Goal: Task Accomplishment & Management: Use online tool/utility

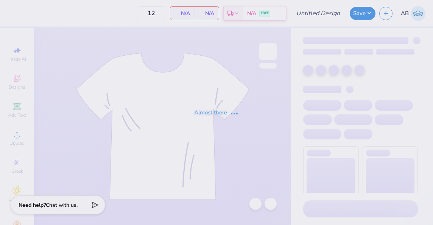
type input "DSP design #2"
type input "6"
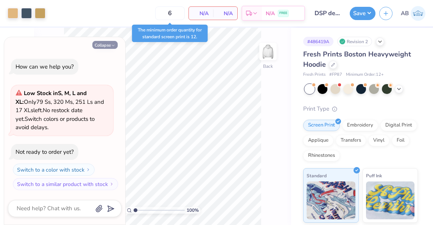
click at [106, 42] on button "Collapse" at bounding box center [104, 45] width 25 height 8
type textarea "x"
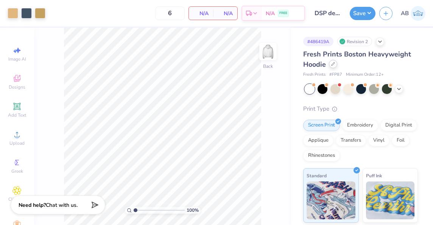
click at [330, 64] on div at bounding box center [333, 64] width 8 height 8
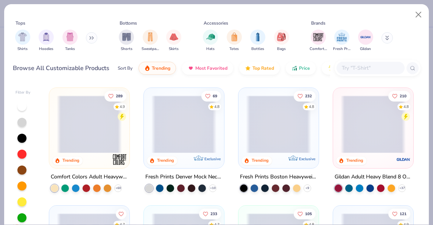
click at [356, 62] on div at bounding box center [371, 68] width 68 height 12
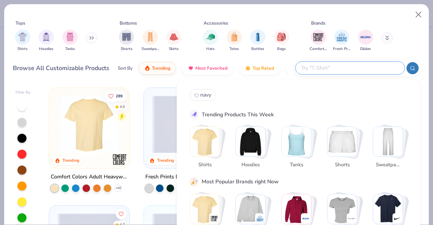
paste input "IND280SL"
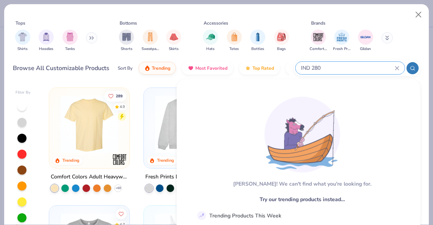
click at [309, 68] on input "IND 280" at bounding box center [347, 68] width 95 height 9
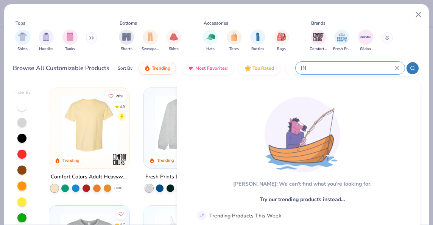
type input "I"
type input "2"
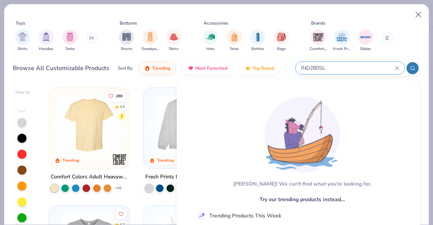
type input "IND280SL"
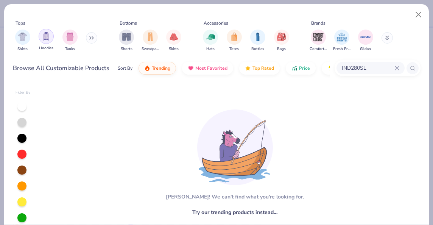
click at [41, 39] on div "filter for Hoodies" at bounding box center [46, 36] width 15 height 15
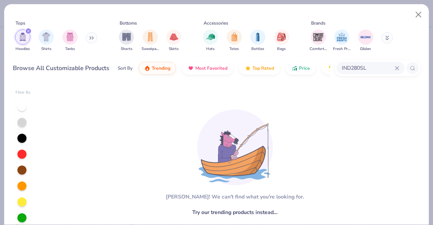
click at [395, 66] on div "IND280SL" at bounding box center [371, 68] width 68 height 12
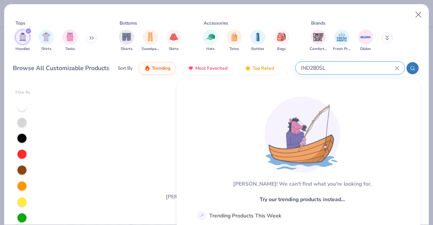
click at [398, 67] on icon at bounding box center [397, 68] width 5 height 5
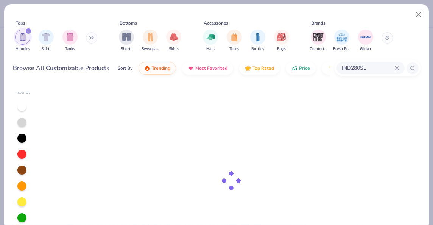
click at [333, 136] on div at bounding box center [231, 181] width 379 height 194
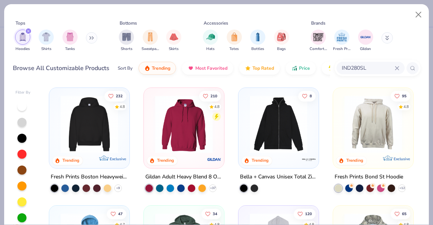
click at [397, 69] on icon at bounding box center [397, 68] width 5 height 5
click at [424, 42] on div "Tops Hoodies Shirts Tanks Bottoms Shorts Sweatpants Skirts Accessories Hats Tot…" at bounding box center [216, 43] width 425 height 78
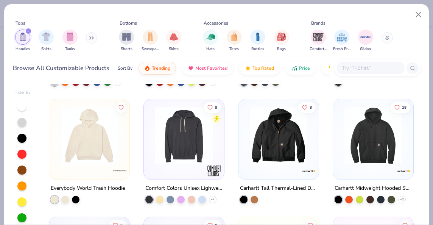
scroll to position [813, 0]
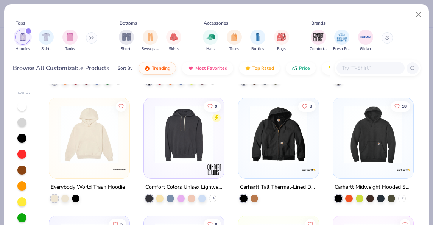
click at [107, 143] on img at bounding box center [89, 135] width 65 height 58
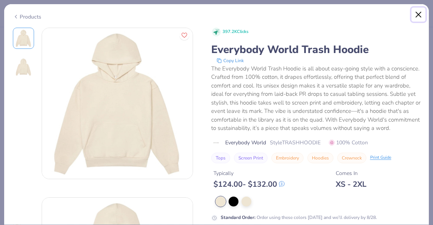
click at [418, 12] on button "Close" at bounding box center [419, 15] width 14 height 14
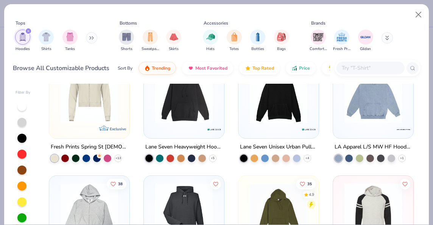
scroll to position [456, 0]
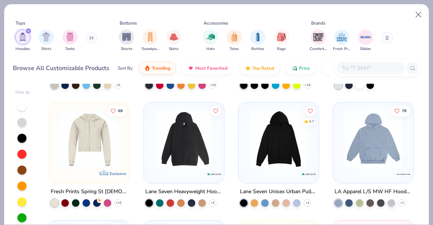
click at [284, 158] on img at bounding box center [278, 139] width 65 height 58
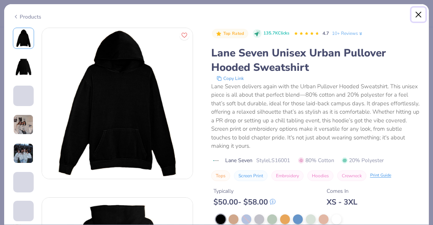
click at [421, 15] on button "Close" at bounding box center [419, 15] width 14 height 14
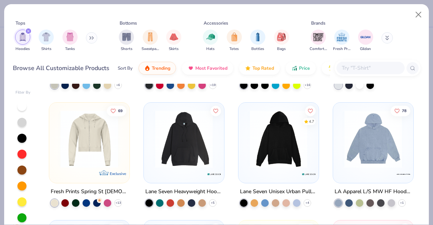
click at [284, 150] on img at bounding box center [278, 139] width 65 height 58
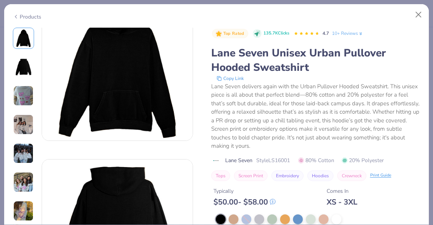
scroll to position [39, 0]
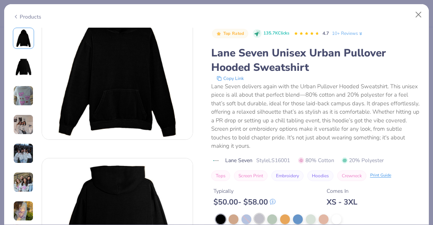
click at [259, 214] on div at bounding box center [259, 219] width 10 height 10
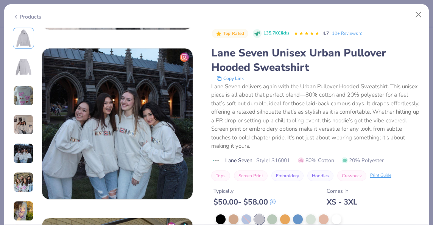
scroll to position [658, 0]
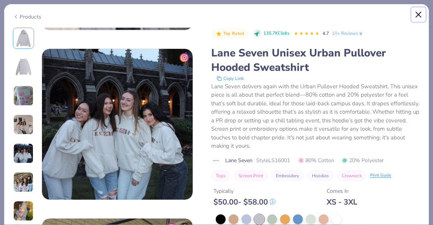
click at [421, 11] on button "Close" at bounding box center [419, 15] width 14 height 14
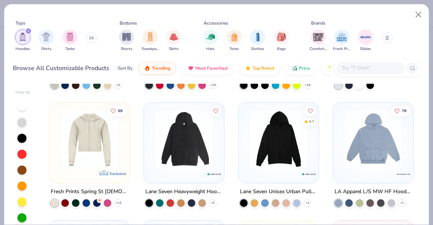
click at [337, 140] on div at bounding box center [373, 136] width 73 height 61
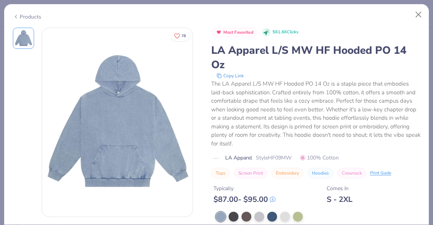
scroll to position [6, 0]
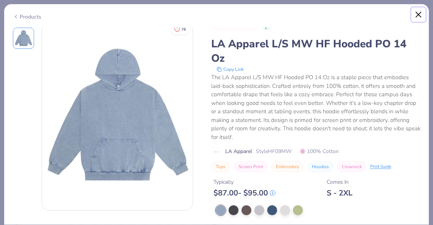
click at [419, 14] on button "Close" at bounding box center [419, 15] width 14 height 14
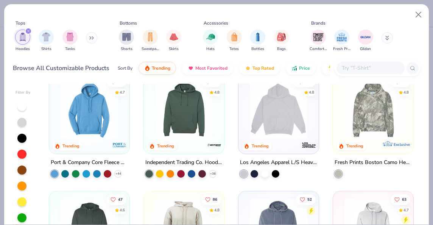
scroll to position [72, 0]
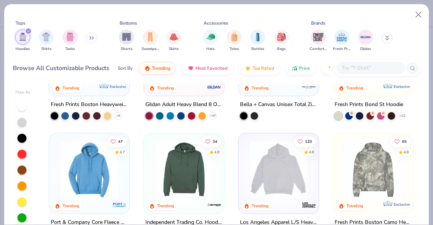
click at [254, 176] on img at bounding box center [278, 170] width 65 height 58
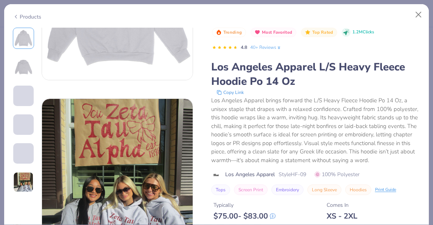
scroll to position [290, 0]
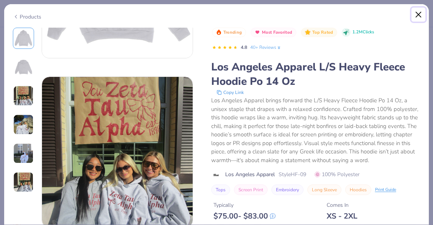
click at [418, 11] on button "Close" at bounding box center [419, 15] width 14 height 14
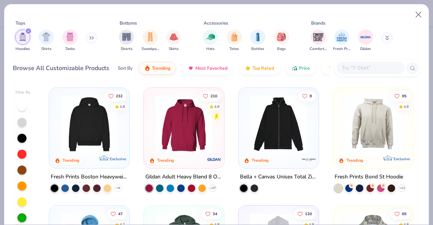
click at [76, 145] on img at bounding box center [89, 124] width 65 height 58
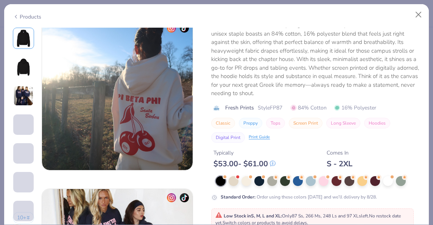
scroll to position [857, 0]
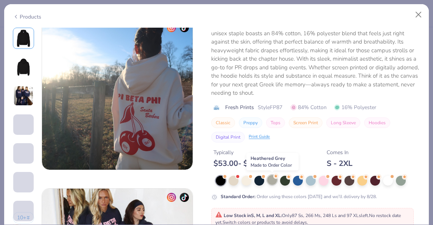
click at [273, 182] on div at bounding box center [272, 180] width 10 height 10
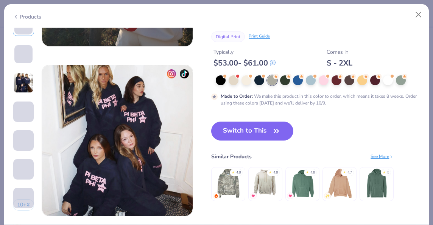
scroll to position [977, 0]
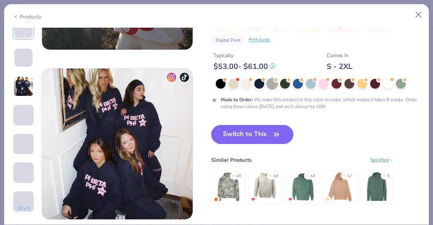
click at [234, 135] on button "Switch to This" at bounding box center [252, 134] width 82 height 19
type input "50"
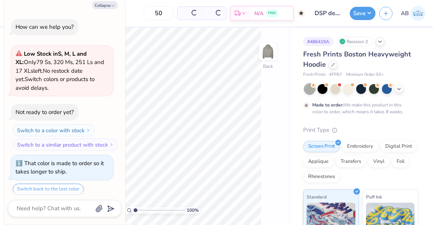
scroll to position [23, 0]
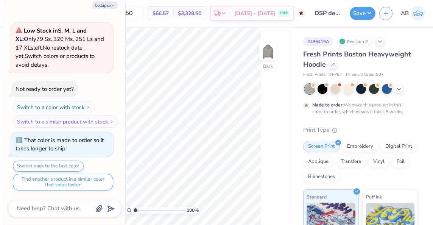
type textarea "x"
click at [144, 15] on input "50" at bounding box center [129, 13] width 30 height 14
type input "5"
type input "100"
click at [111, 3] on button "Collapse" at bounding box center [104, 5] width 25 height 8
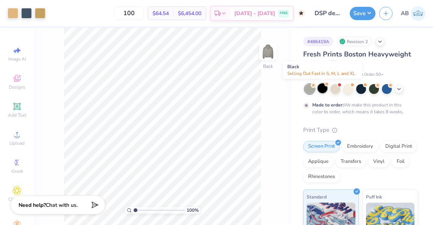
click at [320, 87] on div at bounding box center [323, 88] width 10 height 10
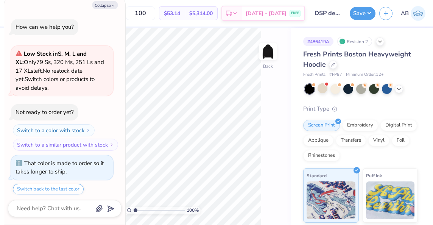
scroll to position [185, 0]
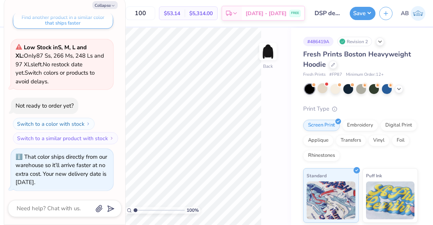
click at [102, 9] on div "Collapse How can we help you? Low Stock in S, M, L and XL : Only 79 Ss, 320 Ms,…" at bounding box center [64, 110] width 121 height 227
click at [102, 8] on button "Collapse" at bounding box center [104, 5] width 25 height 8
type textarea "x"
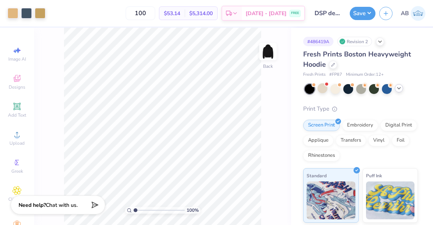
click at [398, 87] on polyline at bounding box center [399, 88] width 3 height 2
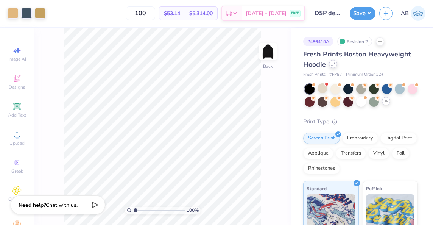
click at [332, 66] on div at bounding box center [333, 64] width 8 height 8
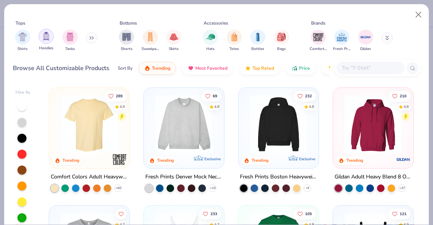
click at [44, 40] on img "filter for Hoodies" at bounding box center [46, 36] width 8 height 9
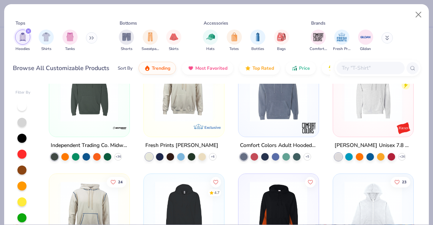
scroll to position [267, 0]
click at [346, 69] on input "text" at bounding box center [370, 68] width 58 height 9
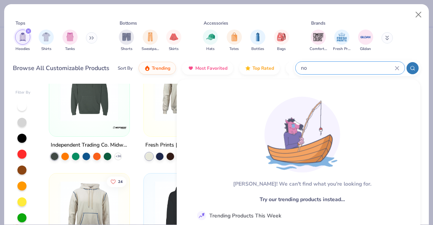
type input "n"
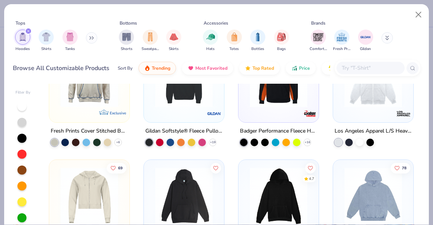
scroll to position [398, 0]
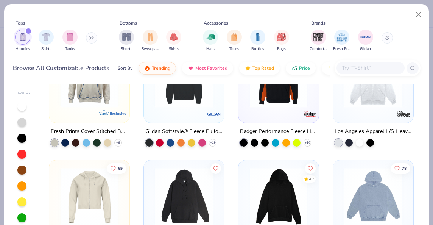
click at [269, 192] on img at bounding box center [278, 197] width 65 height 58
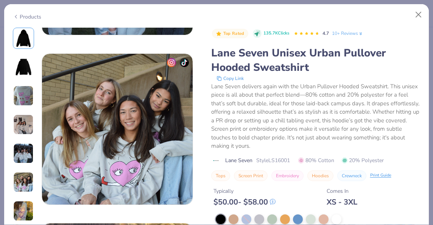
scroll to position [881, 0]
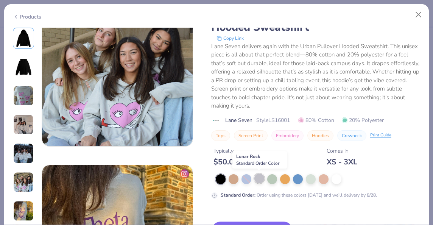
click at [260, 179] on div at bounding box center [259, 178] width 10 height 10
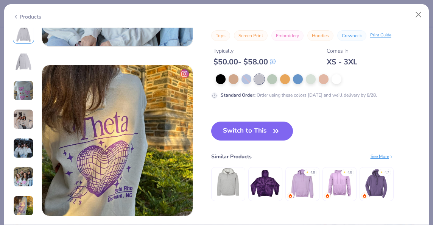
scroll to position [981, 0]
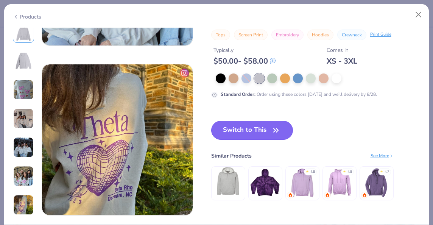
click at [228, 133] on button "Switch to This" at bounding box center [252, 130] width 82 height 19
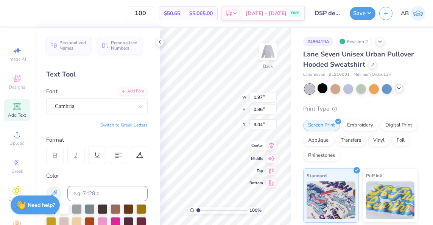
click at [272, 147] on icon at bounding box center [271, 145] width 11 height 9
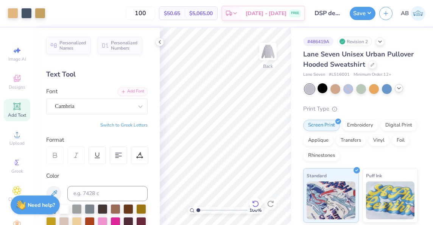
click at [254, 200] on icon at bounding box center [256, 204] width 8 height 8
click at [270, 140] on icon at bounding box center [271, 139] width 5 height 6
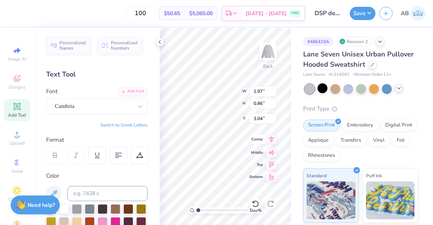
click at [270, 139] on icon at bounding box center [271, 139] width 11 height 9
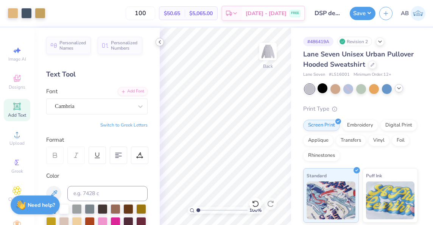
click at [160, 41] on polyline at bounding box center [160, 42] width 2 height 3
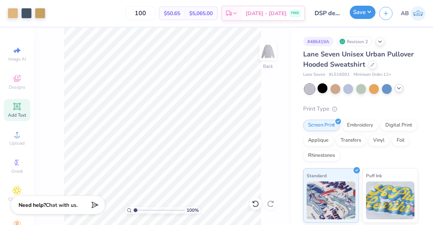
click at [354, 16] on button "Save" at bounding box center [363, 12] width 26 height 13
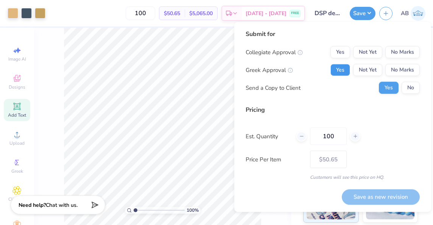
click at [344, 72] on button "Yes" at bounding box center [341, 70] width 20 height 12
click at [406, 53] on button "No Marks" at bounding box center [402, 52] width 34 height 12
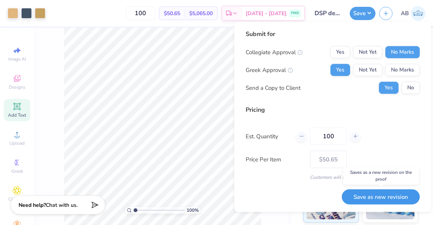
click at [381, 195] on button "Save as new revision" at bounding box center [381, 197] width 78 height 16
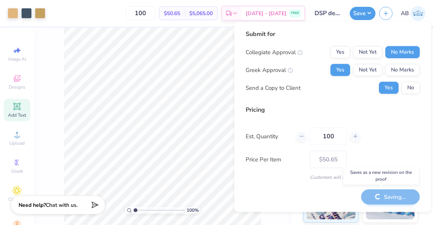
type input "– –"
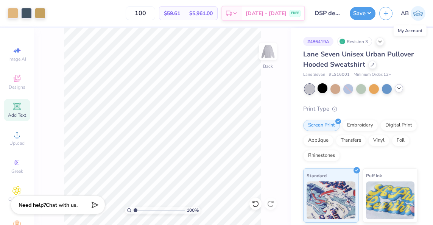
click at [412, 14] on img at bounding box center [418, 13] width 15 height 15
